Goal: Find contact information: Find contact information

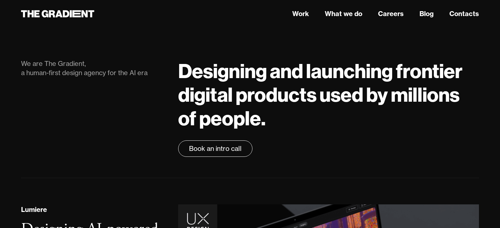
scroll to position [559, 0]
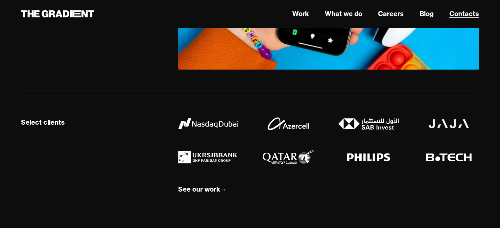
click at [458, 11] on link "Contacts" at bounding box center [464, 14] width 30 height 10
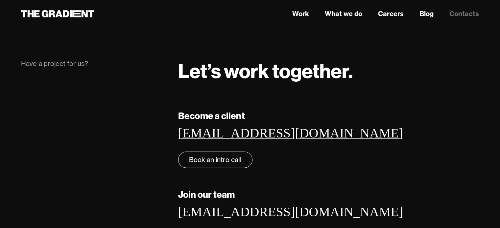
scroll to position [33, 0]
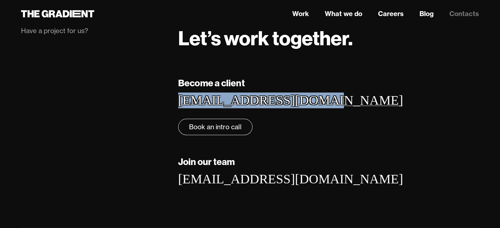
drag, startPoint x: 311, startPoint y: 104, endPoint x: 178, endPoint y: 100, distance: 132.5
click at [178, 100] on div "Become a client [EMAIL_ADDRESS][DOMAIN_NAME] ‍ Book an intro call" at bounding box center [328, 105] width 301 height 59
copy link "[EMAIL_ADDRESS][DOMAIN_NAME]"
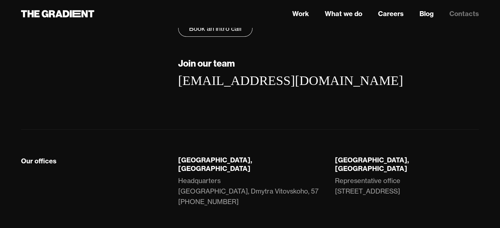
scroll to position [0, 0]
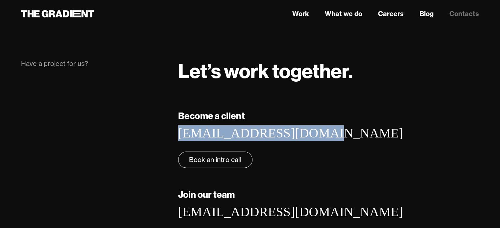
copy link "[EMAIL_ADDRESS][DOMAIN_NAME]"
